Goal: Task Accomplishment & Management: Use online tool/utility

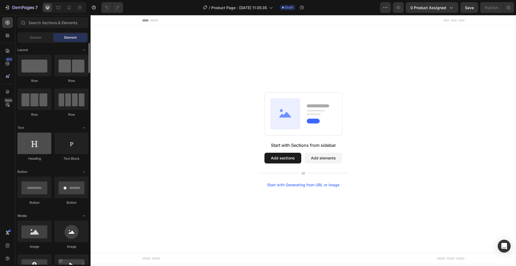
scroll to position [54, 0]
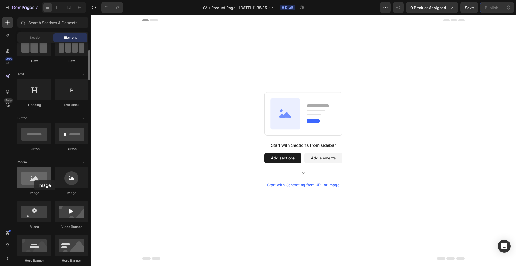
click at [34, 180] on div at bounding box center [34, 178] width 34 height 22
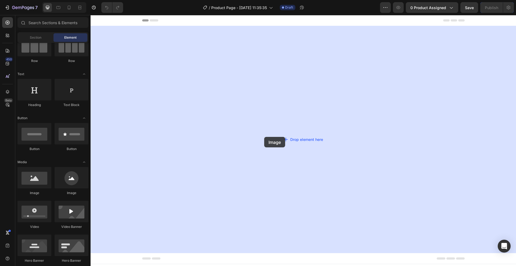
drag, startPoint x: 123, startPoint y: 197, endPoint x: 269, endPoint y: 135, distance: 158.8
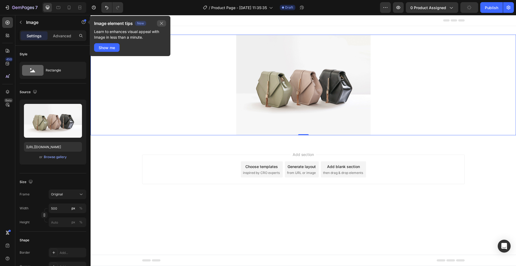
click at [161, 23] on icon "button" at bounding box center [161, 23] width 4 height 4
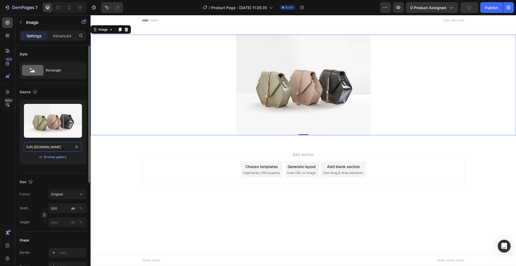
click at [51, 150] on input "[URL][DOMAIN_NAME]" at bounding box center [53, 147] width 58 height 10
click at [56, 148] on input "[URL][DOMAIN_NAME]" at bounding box center [53, 147] width 58 height 10
click at [67, 148] on input "[URL][DOMAIN_NAME]" at bounding box center [53, 147] width 58 height 10
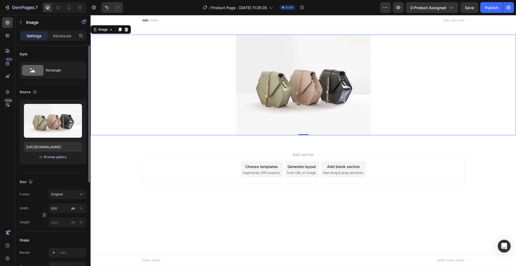
click at [51, 156] on div "Browse gallery" at bounding box center [55, 157] width 23 height 5
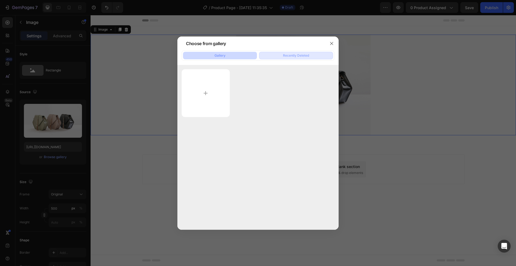
click at [296, 56] on div "Recently Deleted" at bounding box center [296, 55] width 26 height 5
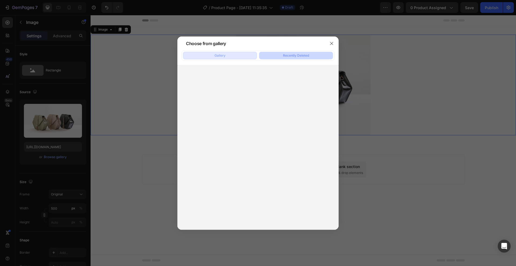
click at [247, 55] on button "Gallery" at bounding box center [220, 56] width 74 height 8
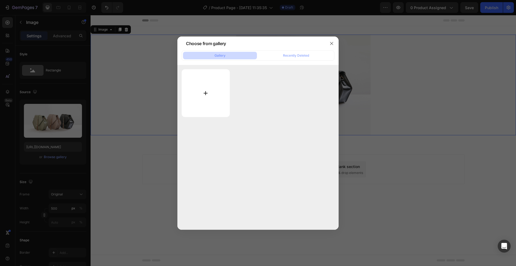
click at [209, 102] on input "file" at bounding box center [206, 93] width 48 height 48
click at [203, 95] on input "file" at bounding box center [206, 93] width 48 height 48
type input "C:\fakepath\Sin título (1080 x 1600 px) (1).jpg"
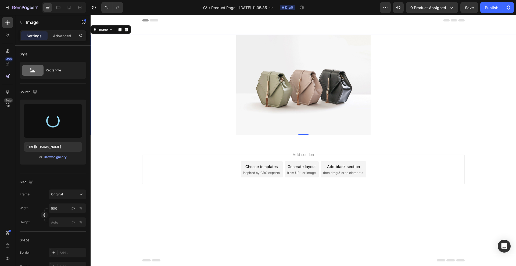
type input "[URL][DOMAIN_NAME]"
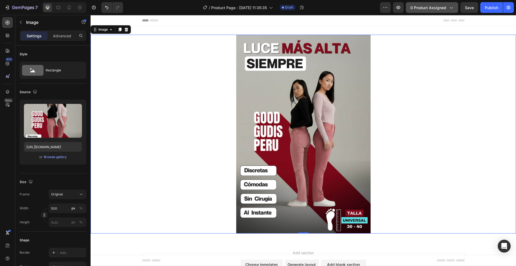
drag, startPoint x: 444, startPoint y: 13, endPoint x: 446, endPoint y: 9, distance: 4.5
click at [445, 12] on div "7 / Product Page - [DATE] 11:35:35 Draft Preview 0 product assigned Save Publish" at bounding box center [258, 7] width 516 height 15
click at [447, 9] on div "0 product assigned" at bounding box center [432, 8] width 43 height 6
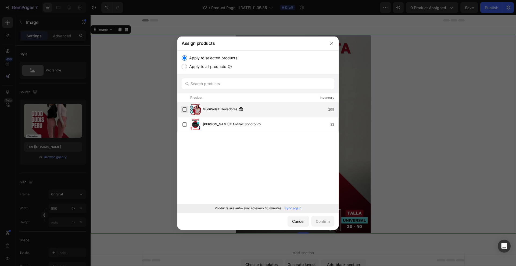
click at [186, 110] on label at bounding box center [185, 110] width 4 height 4
click at [318, 222] on div "Confirm" at bounding box center [323, 222] width 14 height 6
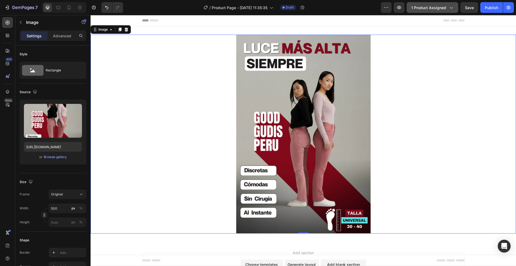
click at [448, 9] on div "1 product assigned" at bounding box center [432, 8] width 42 height 6
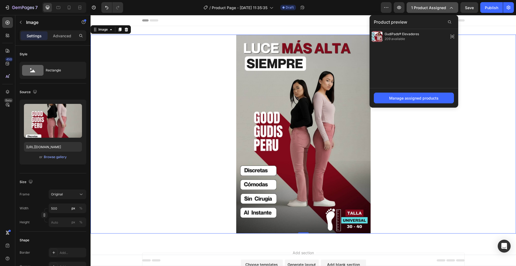
click at [448, 7] on div "1 product assigned" at bounding box center [432, 8] width 42 height 6
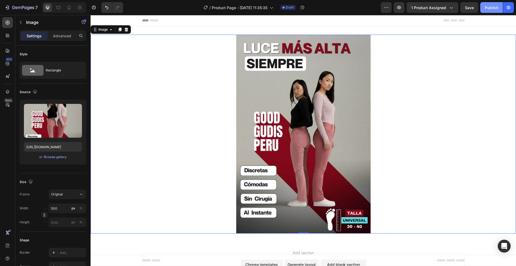
click at [494, 6] on div "Publish" at bounding box center [491, 8] width 13 height 6
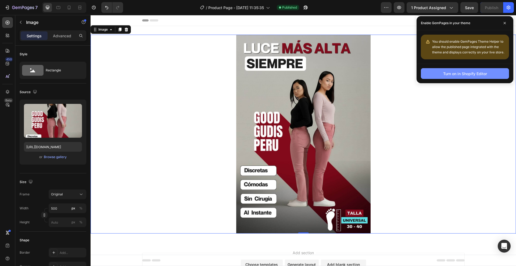
click at [459, 73] on div "Turn on in Shopify Editor" at bounding box center [465, 74] width 44 height 6
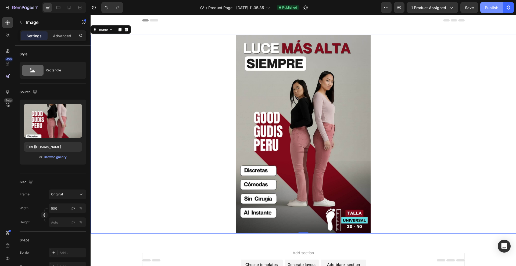
click at [486, 5] on div "Publish" at bounding box center [491, 8] width 13 height 6
click at [67, 6] on icon at bounding box center [68, 7] width 5 height 5
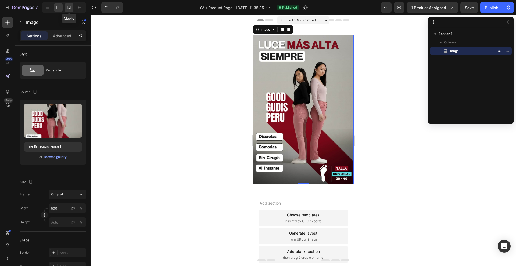
click at [62, 10] on div at bounding box center [58, 7] width 9 height 9
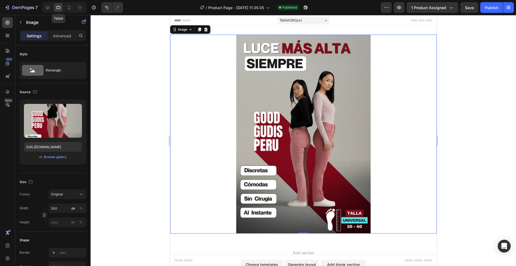
scroll to position [1, 0]
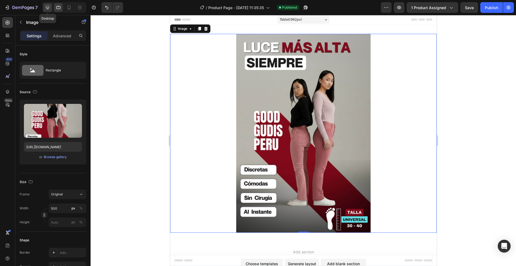
click at [48, 9] on icon at bounding box center [47, 7] width 3 height 3
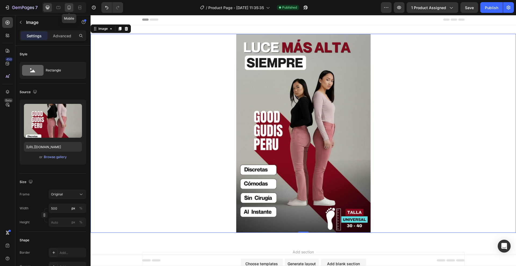
click at [67, 8] on icon at bounding box center [68, 7] width 5 height 5
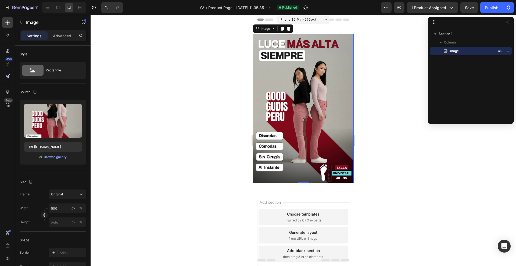
click at [293, 130] on img at bounding box center [303, 109] width 101 height 150
click at [57, 32] on div "Advanced" at bounding box center [62, 35] width 27 height 9
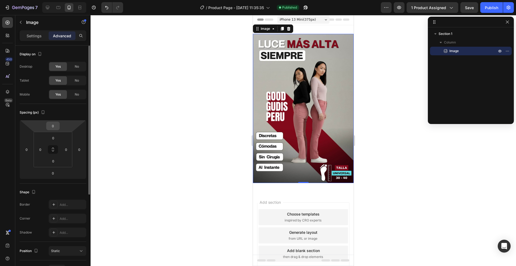
click at [55, 125] on input "0" at bounding box center [53, 126] width 11 height 8
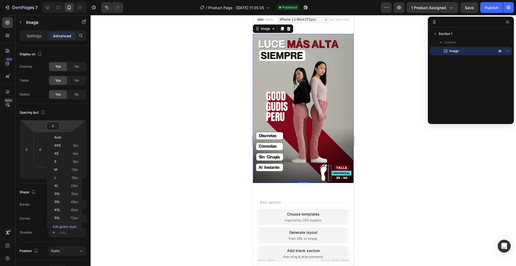
click at [323, 28] on div "Image 0 Section 1" at bounding box center [303, 108] width 101 height 167
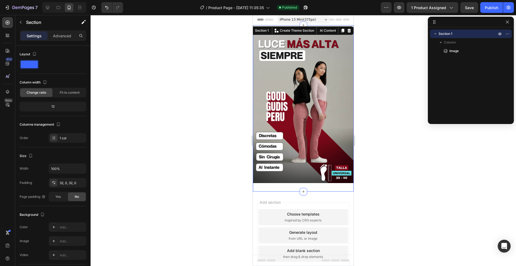
click at [382, 67] on div at bounding box center [304, 140] width 426 height 251
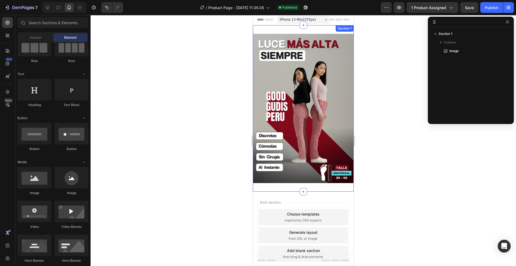
click at [276, 35] on img at bounding box center [303, 109] width 101 height 150
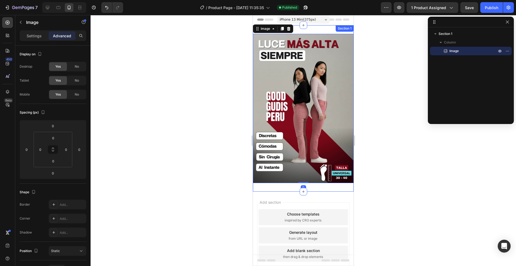
click at [303, 31] on div "Image 0 Section 1" at bounding box center [303, 108] width 101 height 167
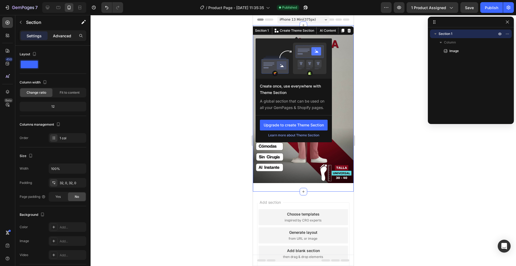
click at [69, 38] on p "Advanced" at bounding box center [62, 36] width 18 height 6
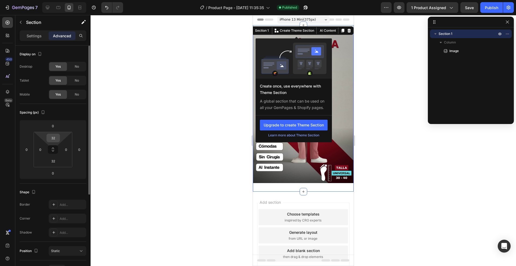
click at [57, 137] on input "32" at bounding box center [53, 138] width 11 height 8
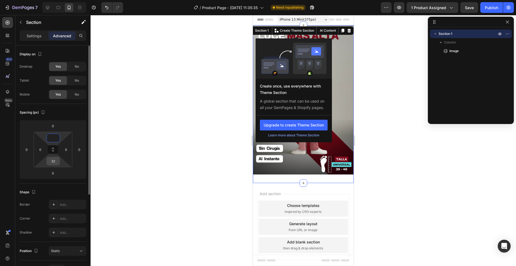
type input "0"
click at [56, 161] on input "32" at bounding box center [53, 161] width 11 height 8
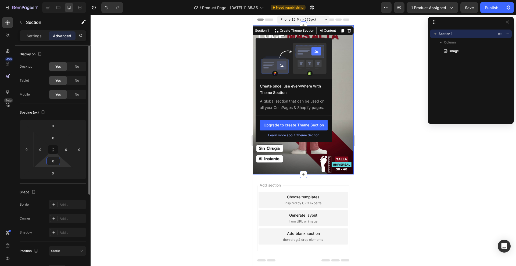
type input "0"
click at [73, 182] on div "Spacing (px) 0 0 0 0 0 0 0 0" at bounding box center [53, 144] width 67 height 80
click at [392, 159] on div at bounding box center [304, 140] width 426 height 251
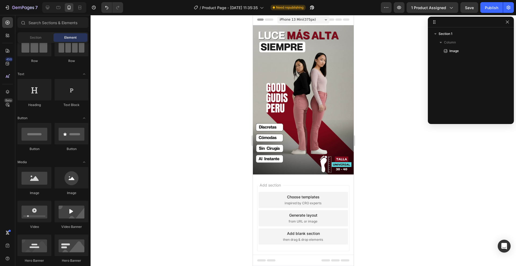
click at [389, 121] on div at bounding box center [304, 140] width 426 height 251
click at [492, 11] on button "Publish" at bounding box center [492, 7] width 23 height 11
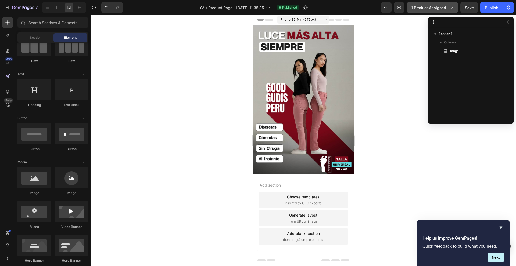
click at [454, 8] on button "1 product assigned" at bounding box center [433, 7] width 52 height 11
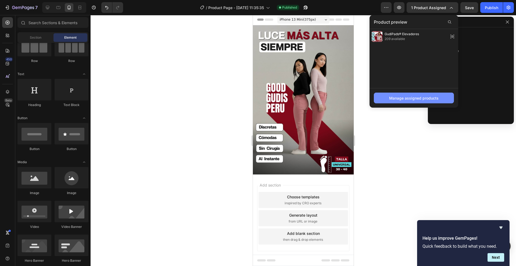
click at [420, 97] on div "Manage assigned products" at bounding box center [413, 98] width 49 height 6
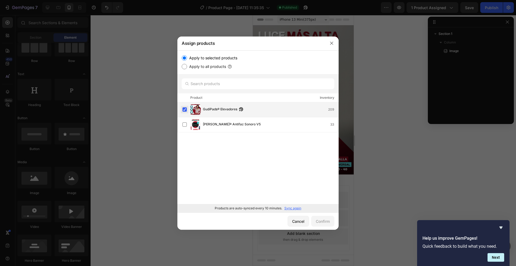
click at [183, 111] on label at bounding box center [185, 110] width 4 height 4
click at [325, 220] on div "Confirm" at bounding box center [323, 222] width 14 height 6
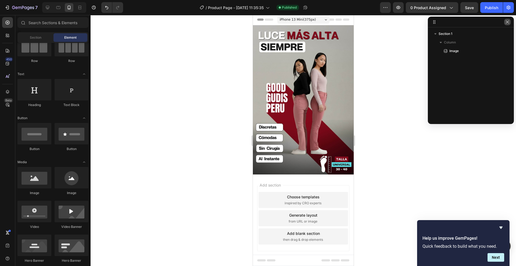
click at [508, 22] on icon "button" at bounding box center [507, 21] width 3 height 3
